Goal: Find specific page/section: Find specific page/section

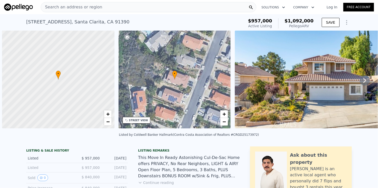
scroll to position [0, 2]
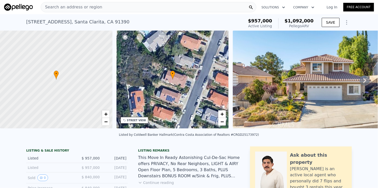
click at [80, 7] on span "Search an address or region" at bounding box center [71, 7] width 61 height 6
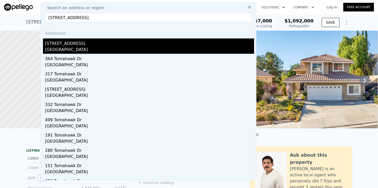
type input "[STREET_ADDRESS]"
click at [78, 44] on div "[STREET_ADDRESS]" at bounding box center [149, 42] width 209 height 8
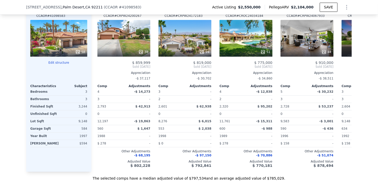
scroll to position [584, 0]
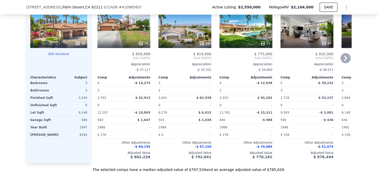
click at [343, 59] on icon at bounding box center [346, 58] width 10 height 10
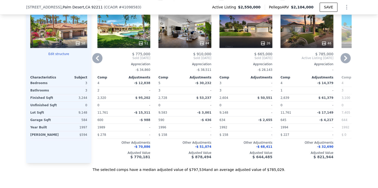
scroll to position [533, 0]
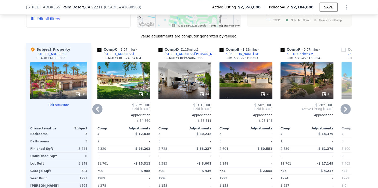
click at [231, 56] on div "6 [PERSON_NAME] Dr" at bounding box center [242, 54] width 33 height 4
click at [343, 112] on icon at bounding box center [346, 109] width 10 height 10
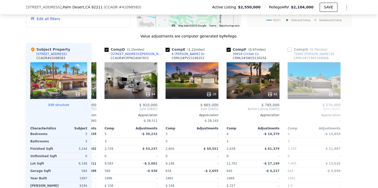
scroll to position [0, 179]
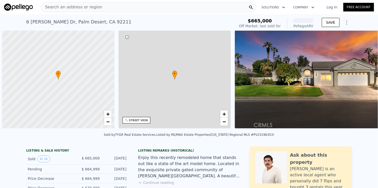
scroll to position [0, 2]
